Goal: Transaction & Acquisition: Purchase product/service

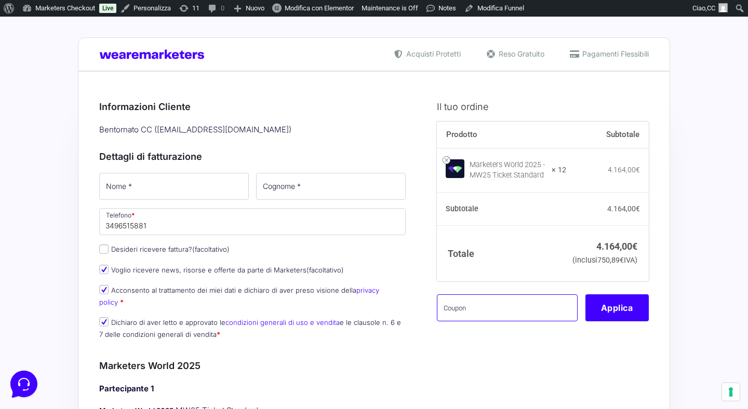
click at [525, 320] on input "text" at bounding box center [507, 307] width 141 height 27
paste input "MWCavina12"
type input "MWCavina12"
click at [628, 321] on button "Applica" at bounding box center [616, 307] width 63 height 27
click at [527, 322] on input "text" at bounding box center [507, 308] width 141 height 27
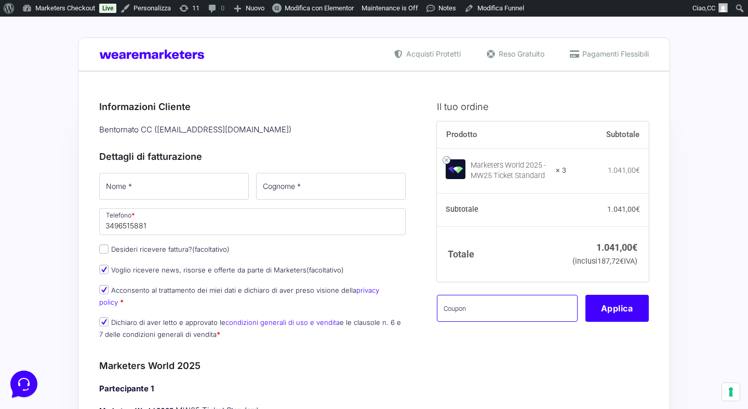
paste input "MWMick3"
type input "MWMick3"
click at [636, 319] on button "Applica" at bounding box center [616, 308] width 63 height 27
